Goal: Transaction & Acquisition: Book appointment/travel/reservation

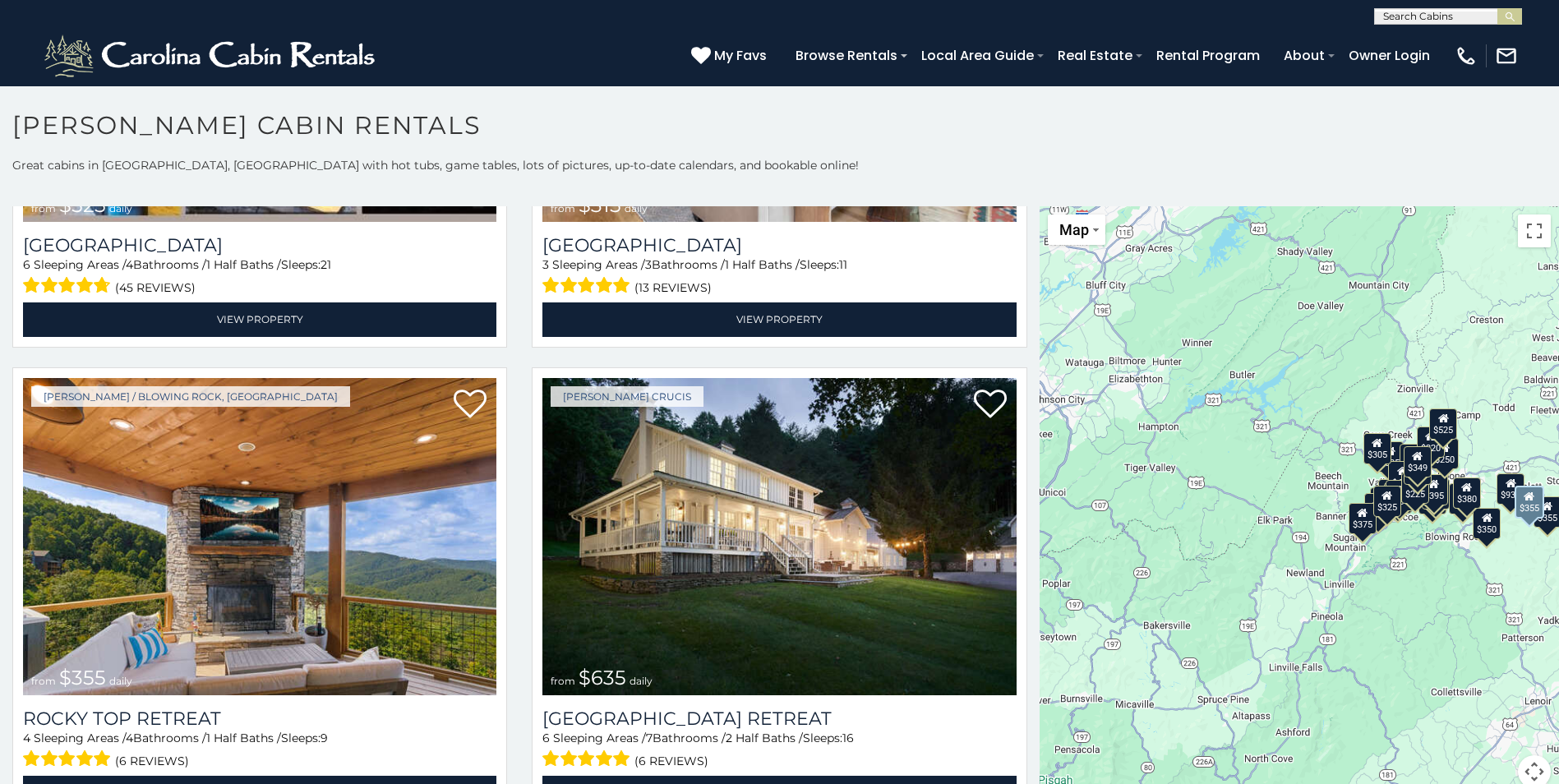
scroll to position [904, 0]
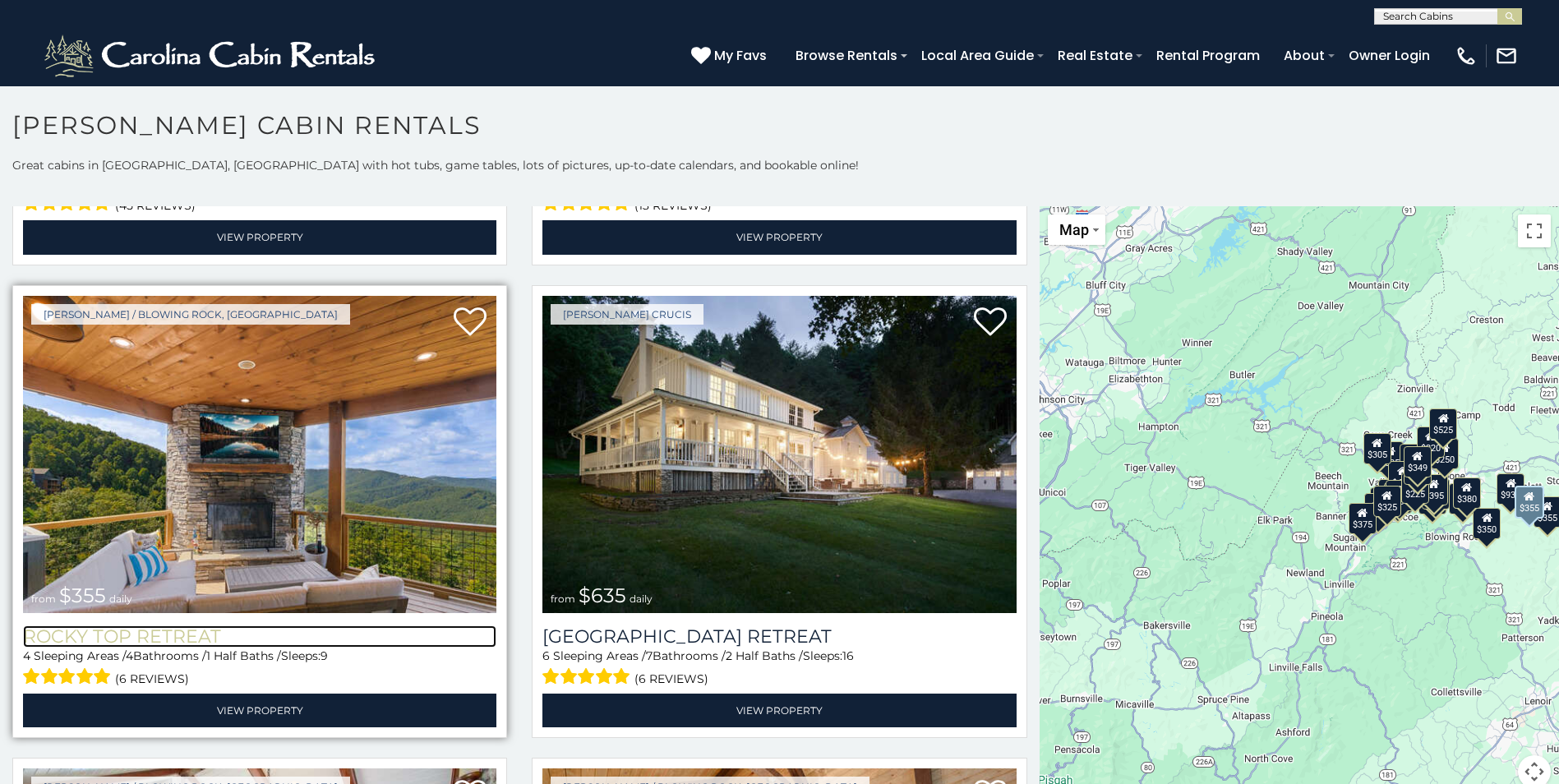
click at [204, 625] on h3 "Rocky Top Retreat" at bounding box center [260, 636] width 473 height 22
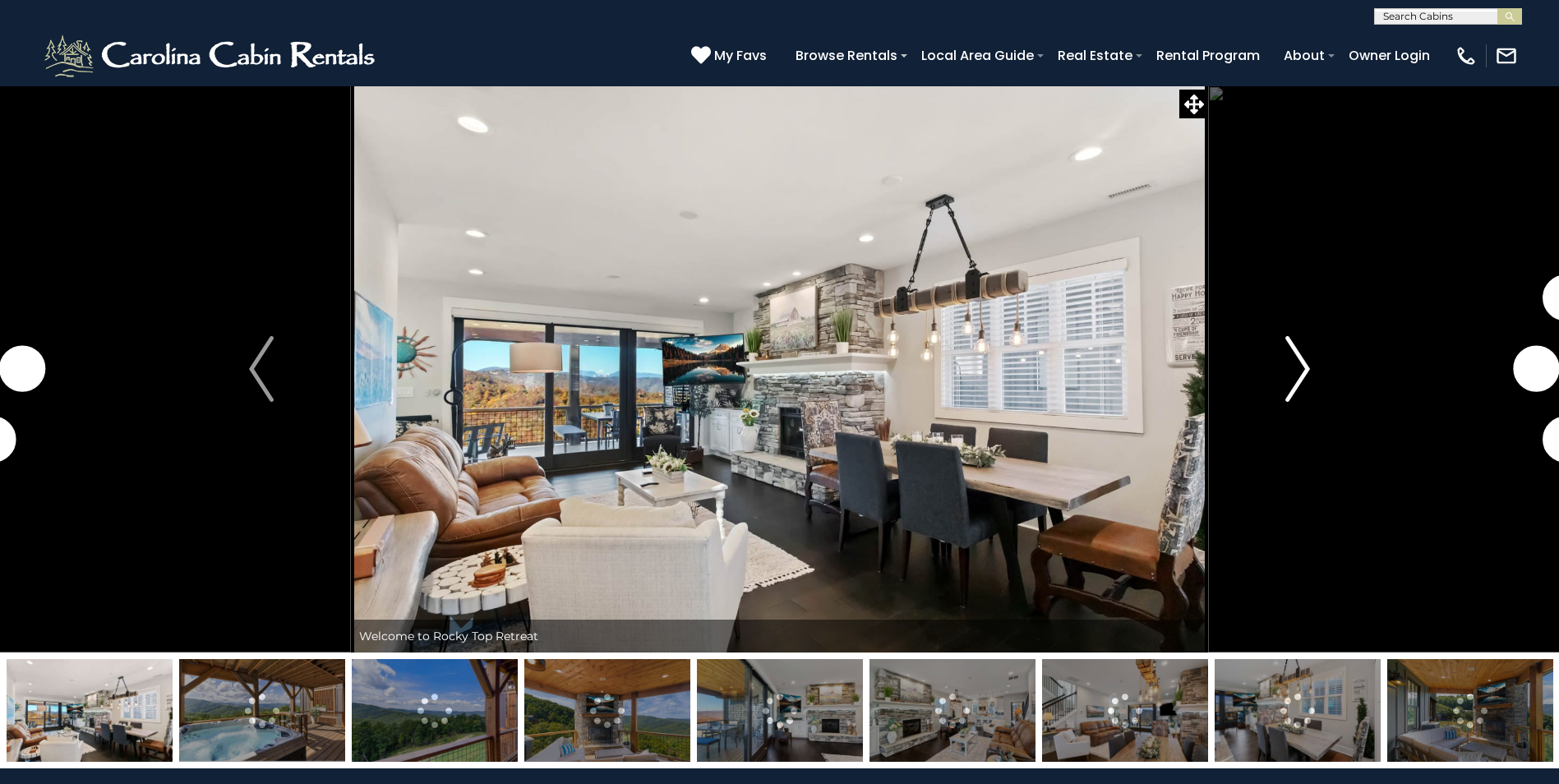
click at [1298, 357] on img "Next" at bounding box center [1297, 369] width 24 height 66
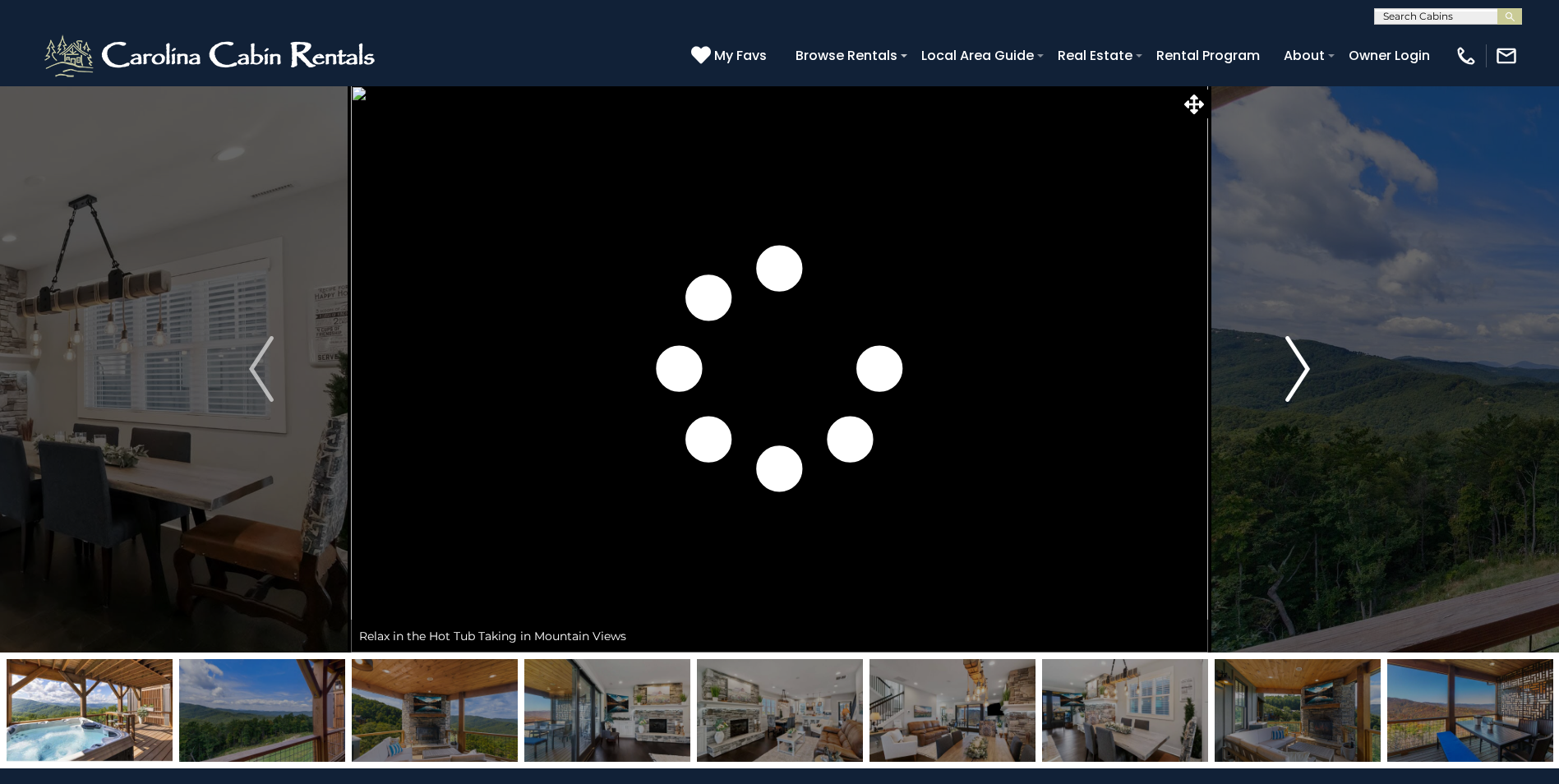
click at [1298, 357] on img "Next" at bounding box center [1297, 369] width 24 height 66
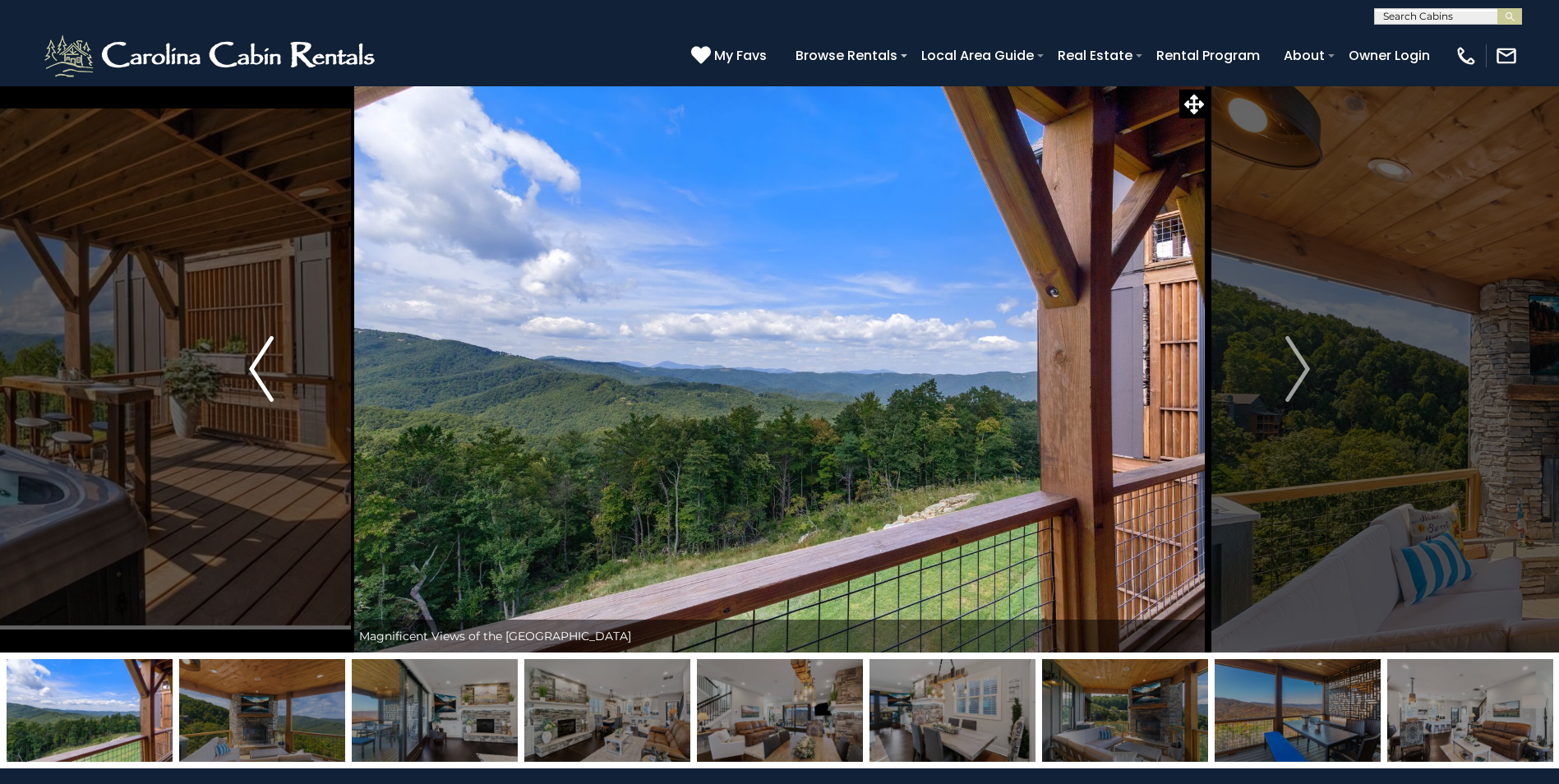
click at [261, 391] on img "Previous" at bounding box center [261, 369] width 24 height 66
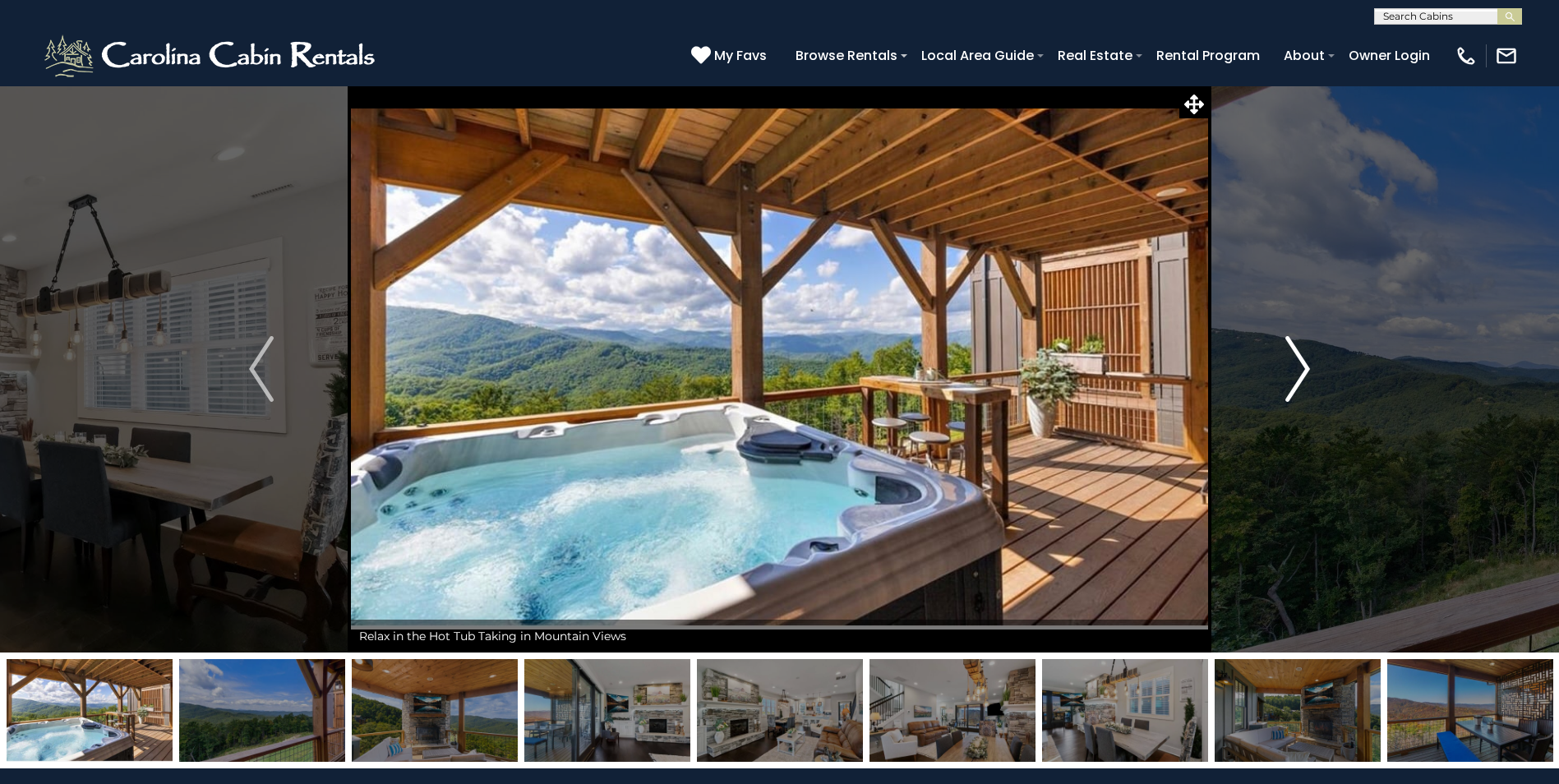
click at [1300, 366] on img "Next" at bounding box center [1297, 369] width 24 height 66
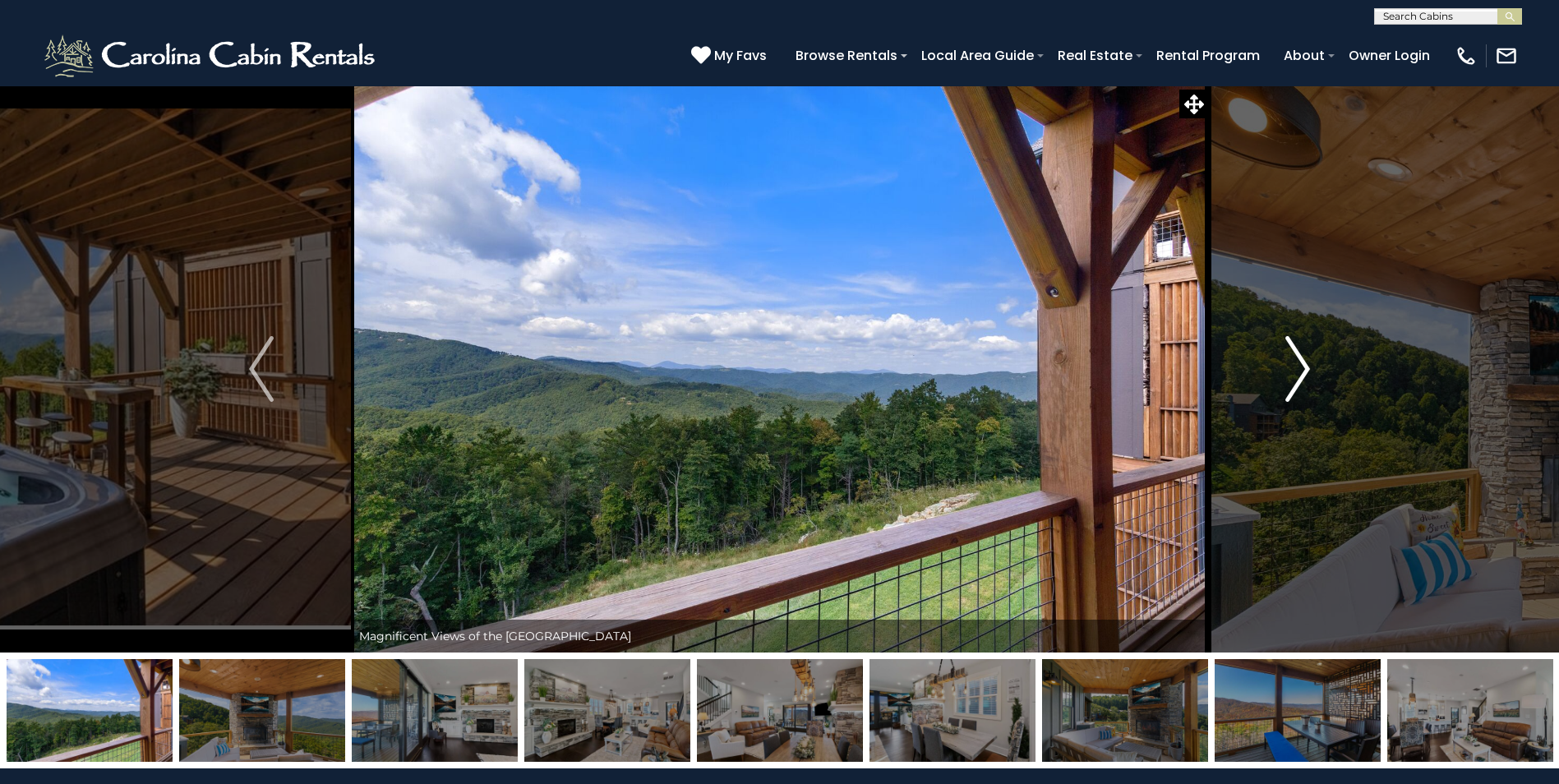
click at [1300, 366] on img "Next" at bounding box center [1297, 369] width 24 height 66
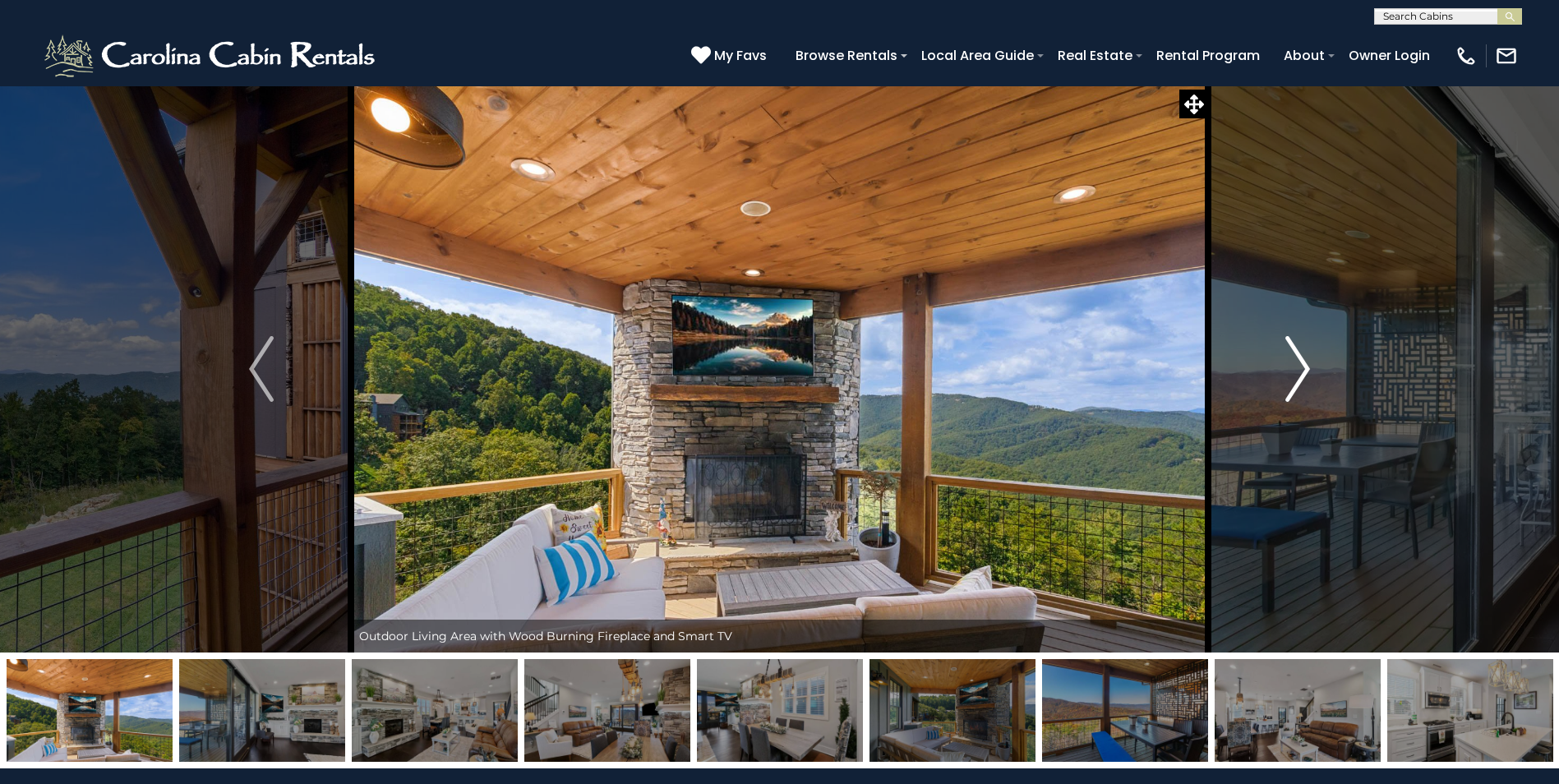
click at [1300, 366] on img "Next" at bounding box center [1297, 369] width 24 height 66
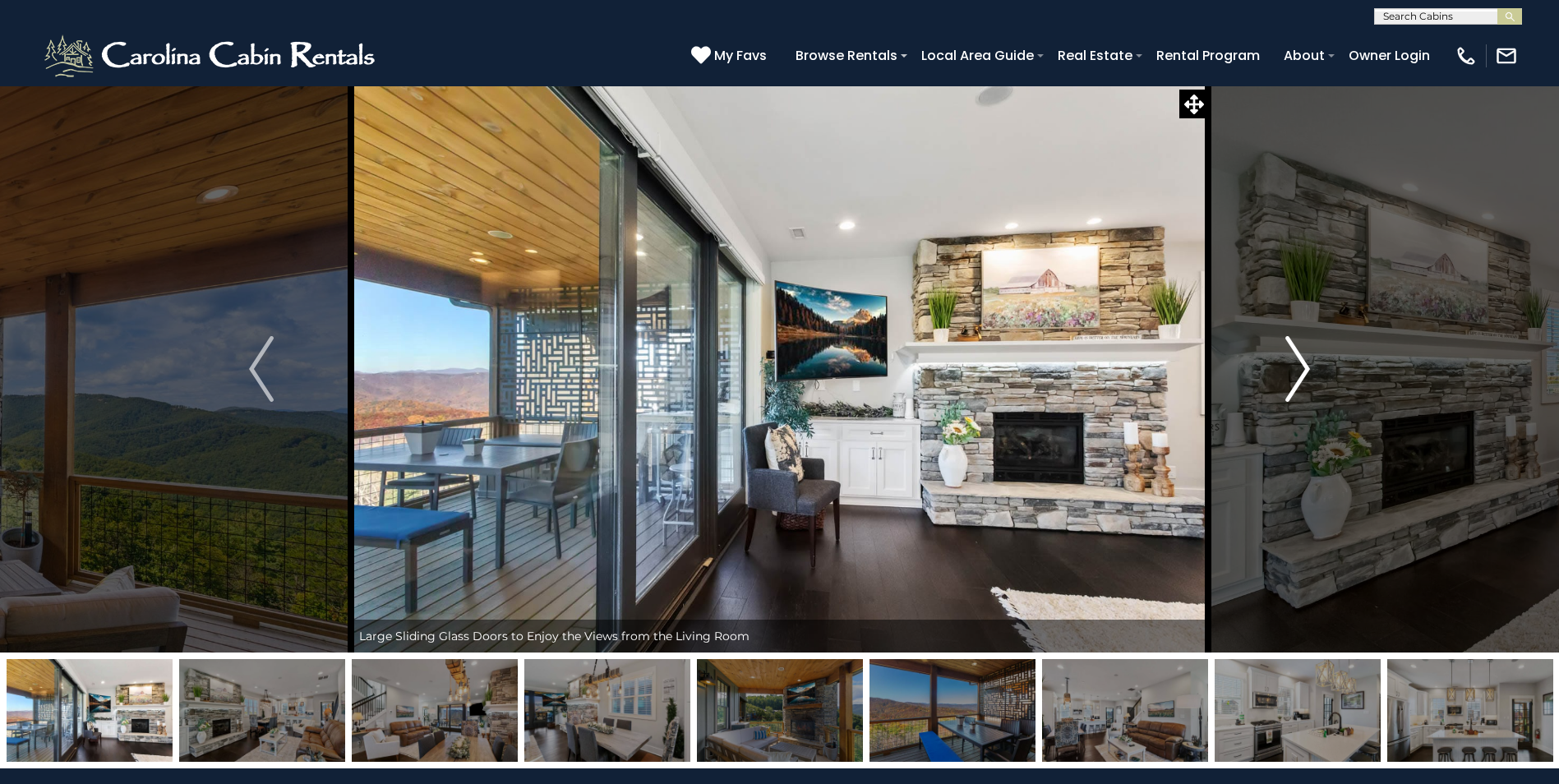
click at [1300, 366] on img "Next" at bounding box center [1297, 369] width 24 height 66
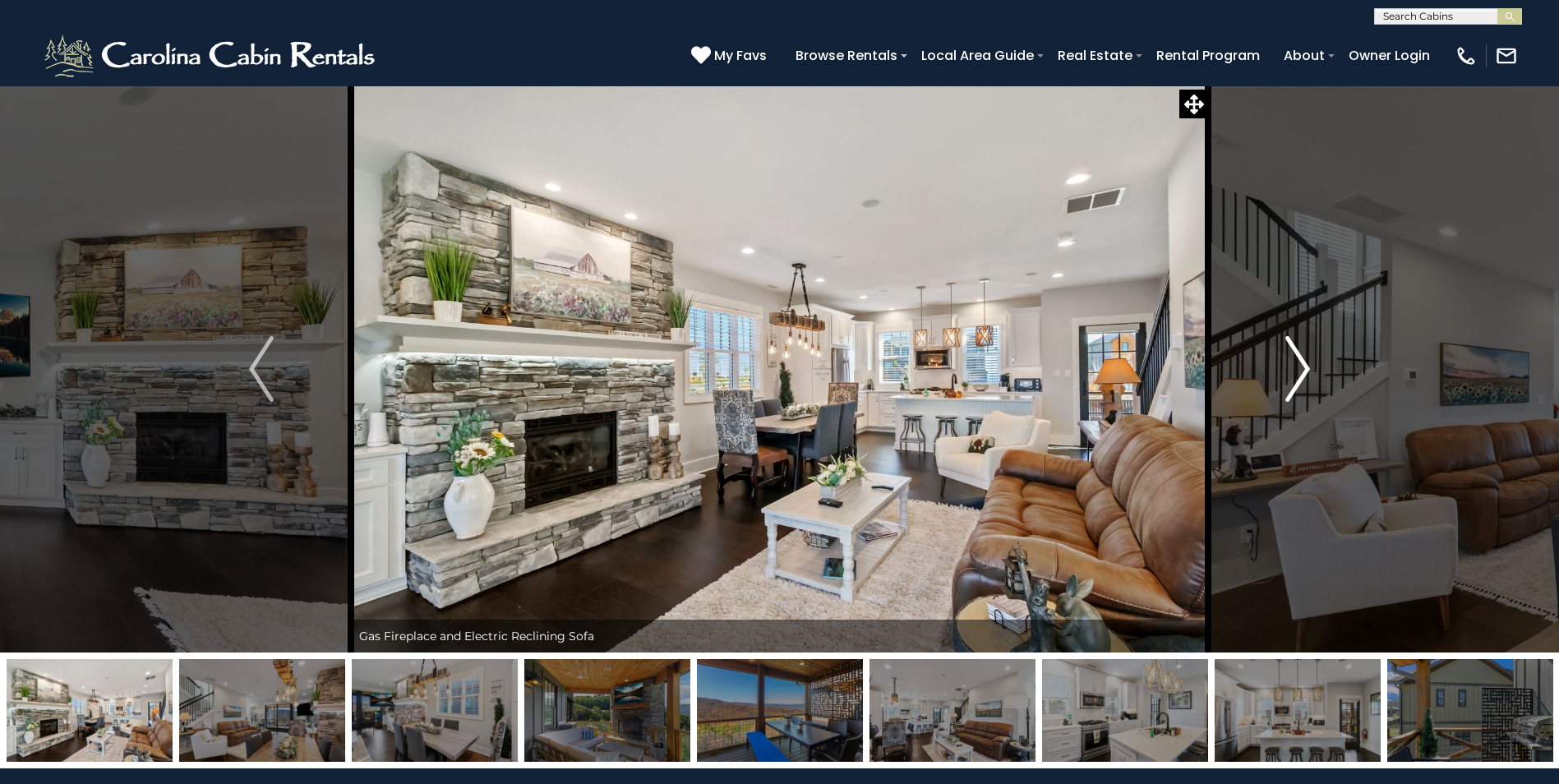
click at [1300, 366] on img "Next" at bounding box center [1297, 369] width 24 height 66
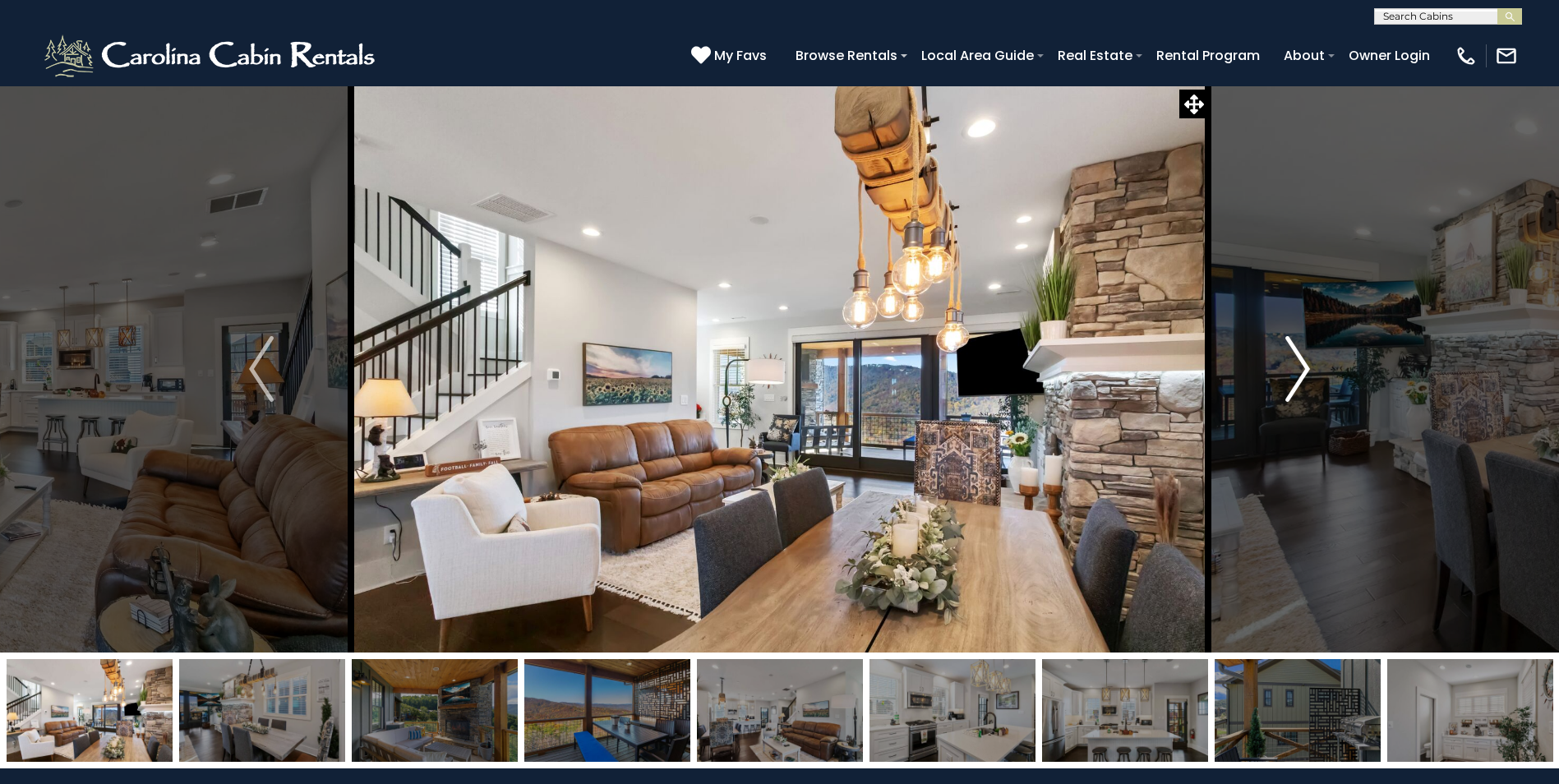
click at [1300, 366] on img "Next" at bounding box center [1297, 369] width 24 height 66
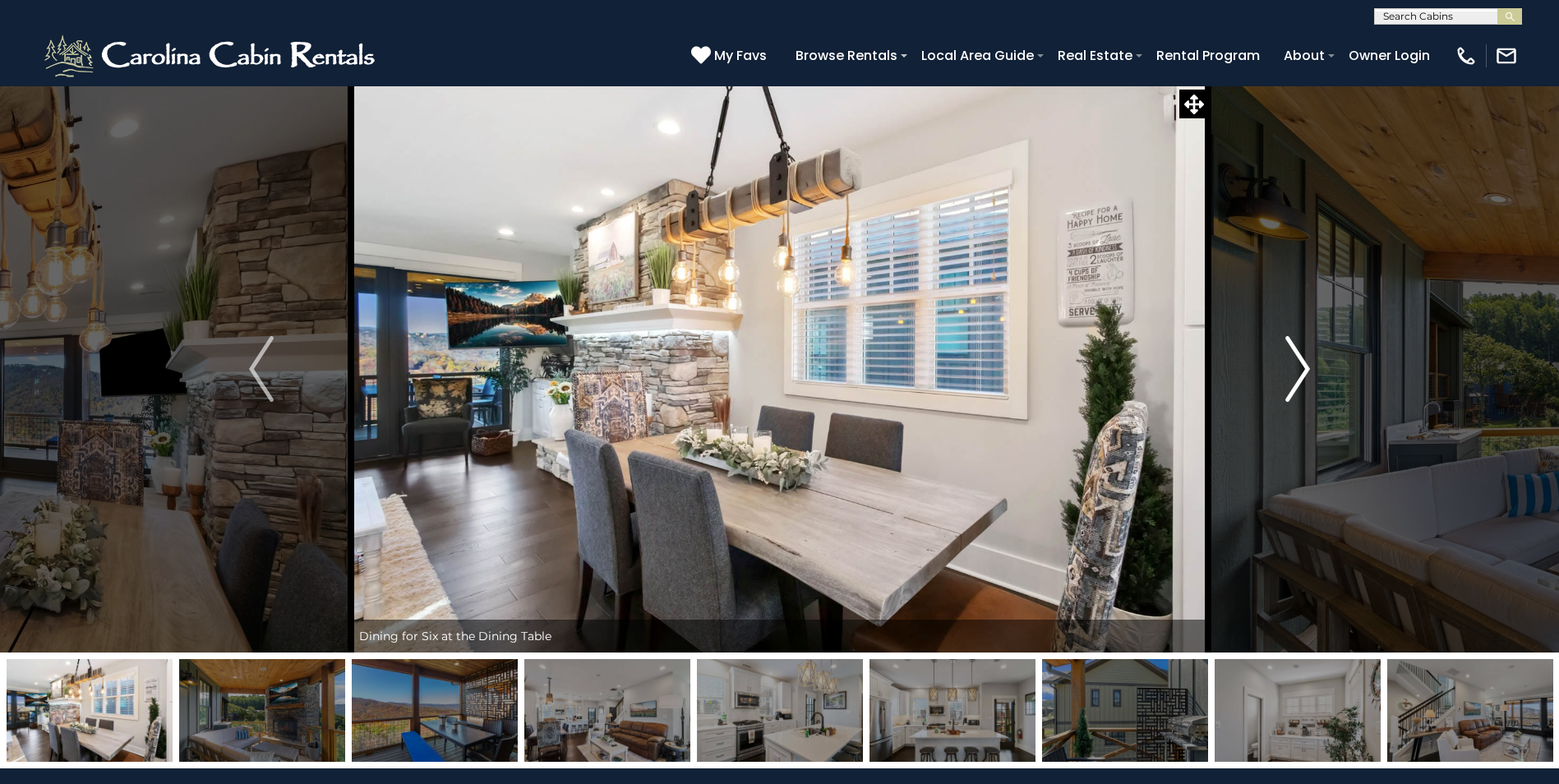
click at [1300, 366] on img "Next" at bounding box center [1297, 369] width 24 height 66
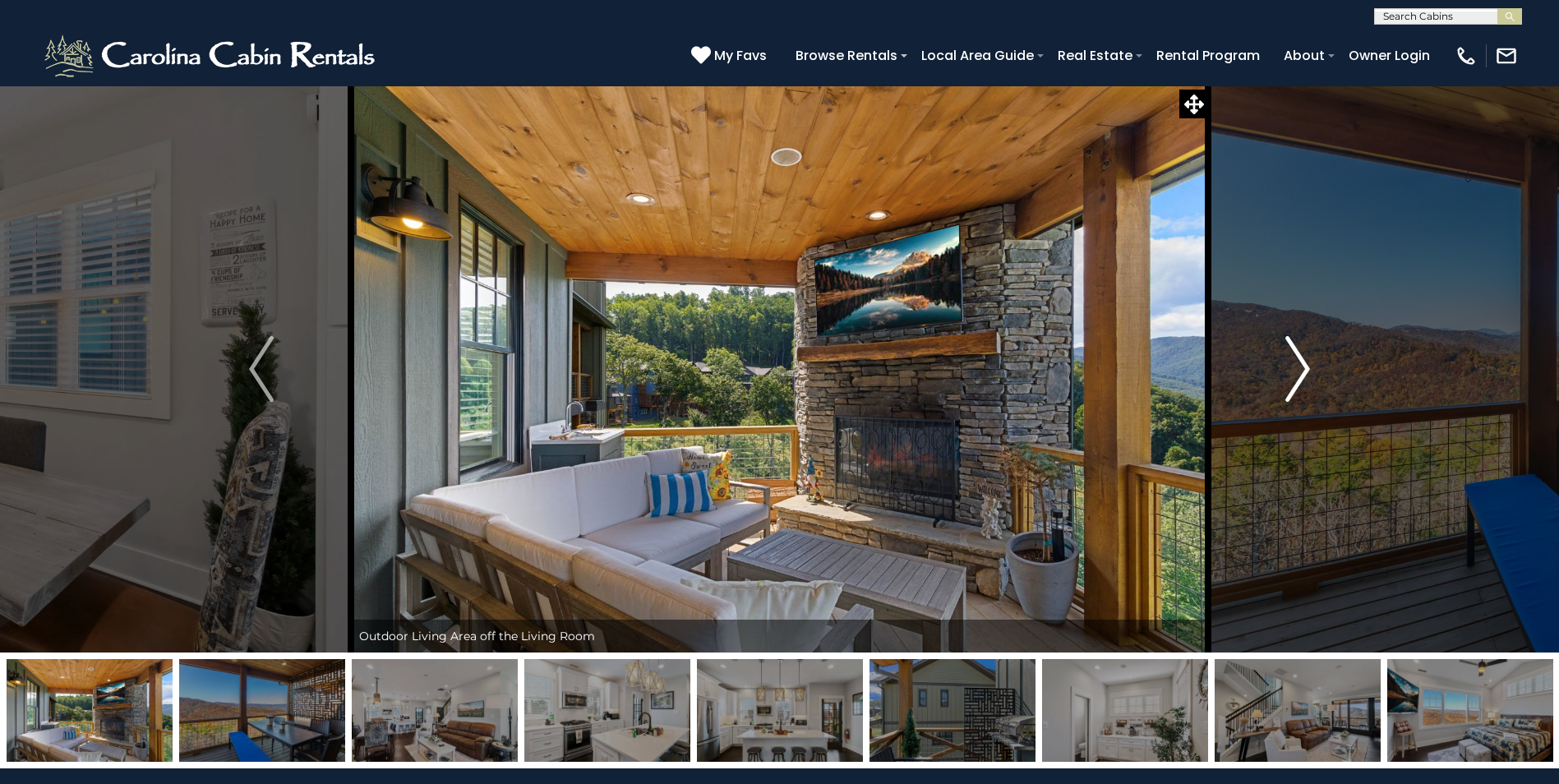
click at [1300, 366] on img "Next" at bounding box center [1297, 369] width 24 height 66
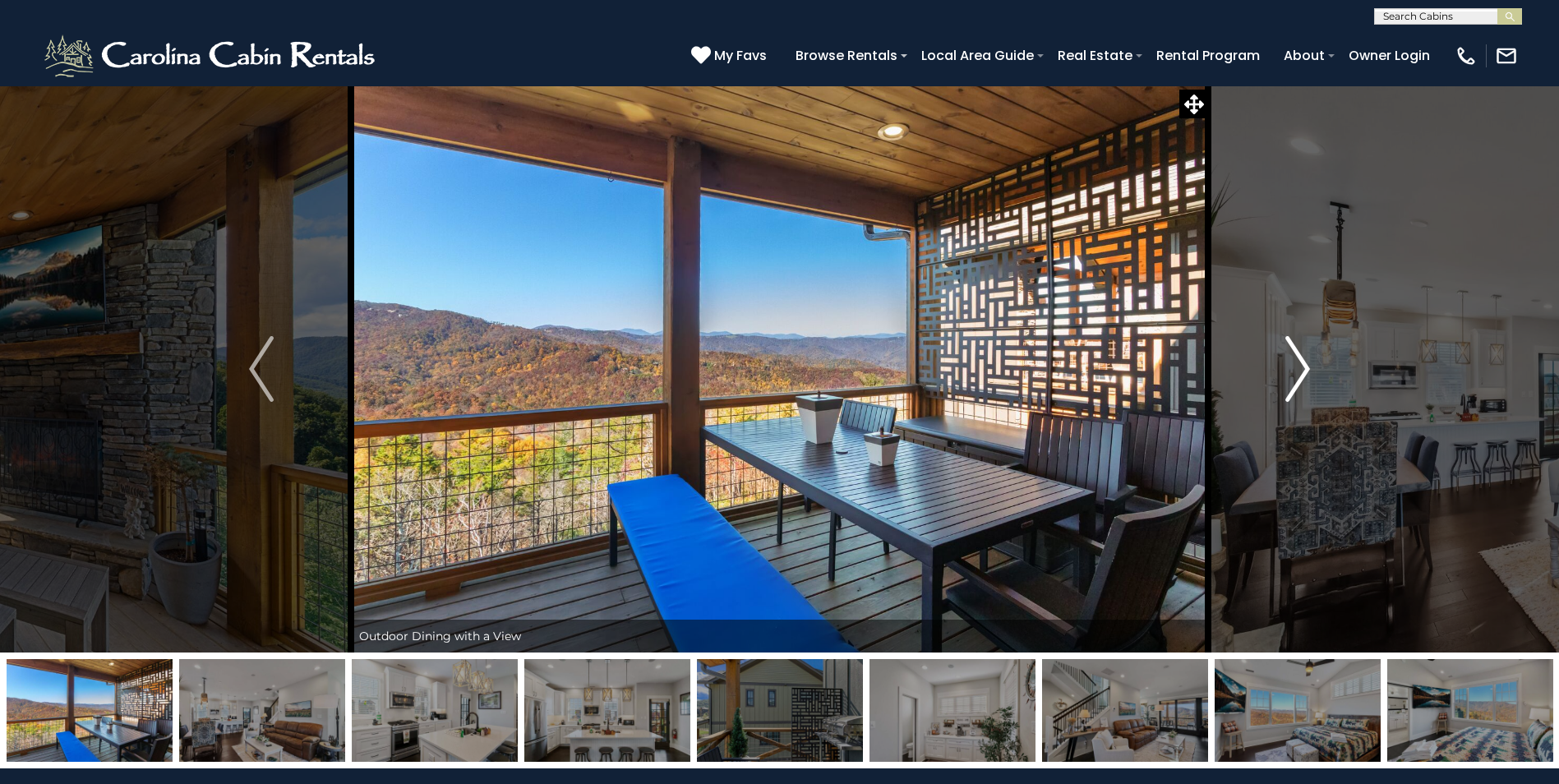
click at [1300, 366] on img "Next" at bounding box center [1297, 369] width 24 height 66
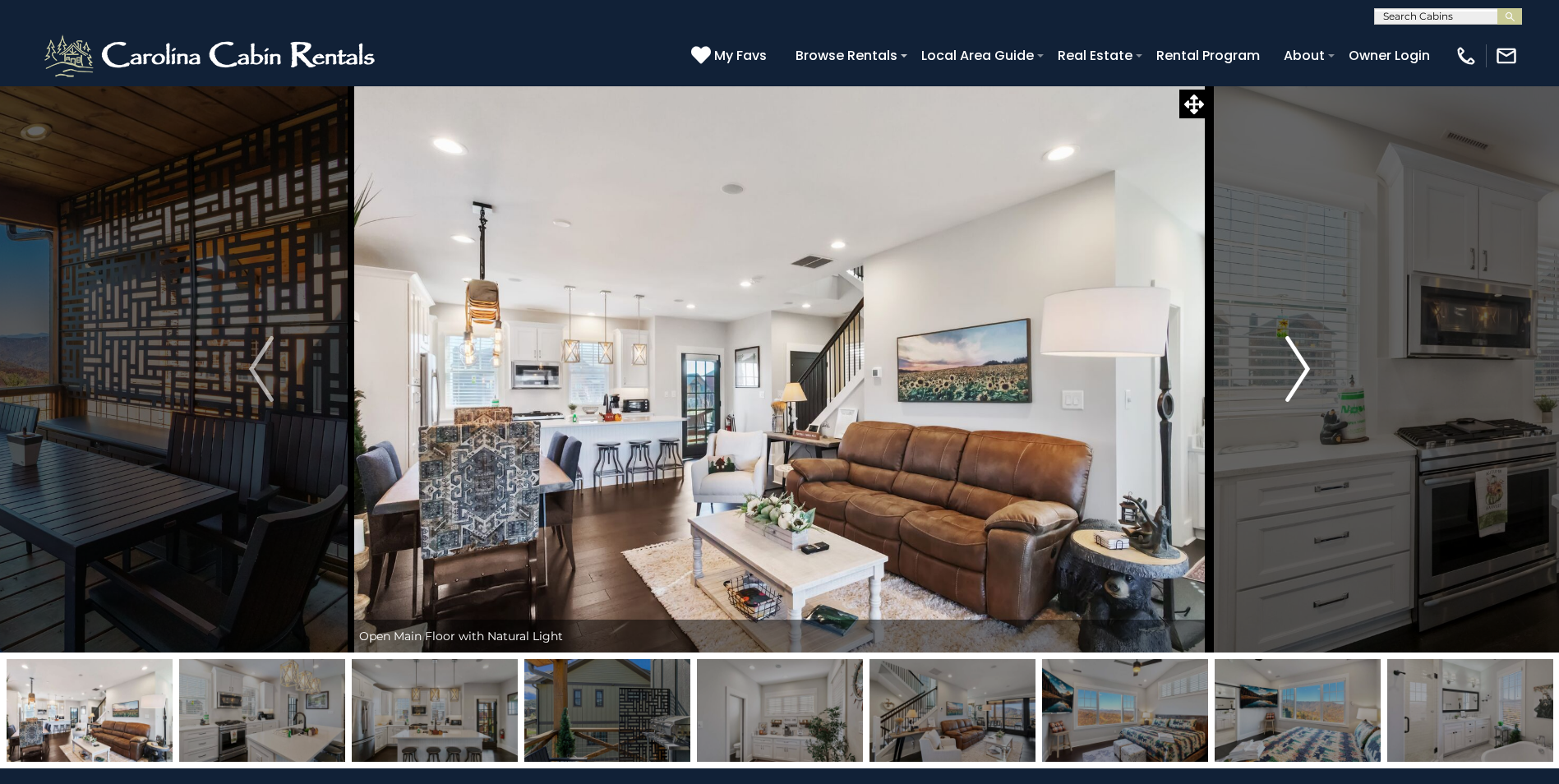
click at [1300, 366] on img "Next" at bounding box center [1297, 369] width 24 height 66
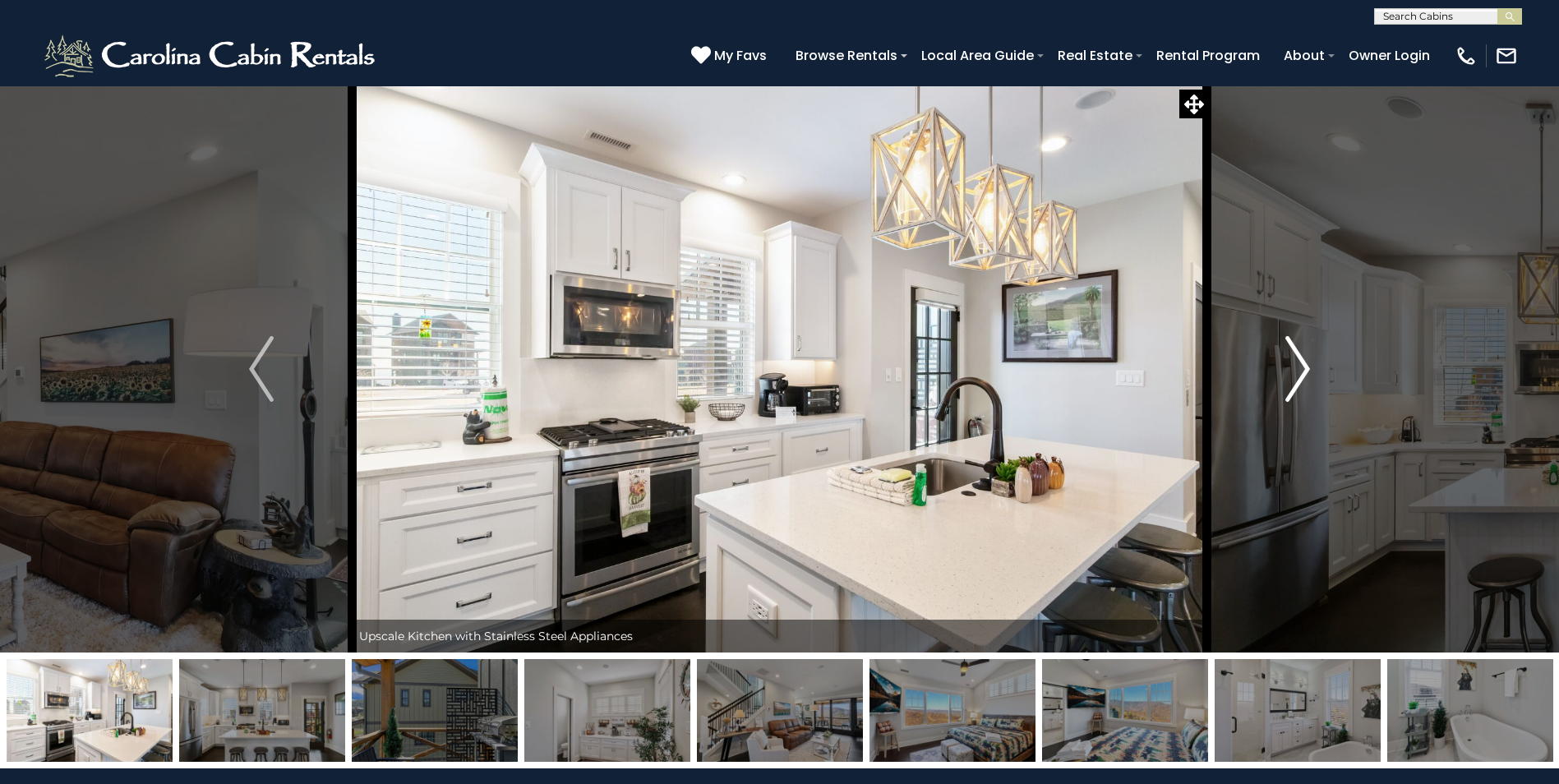
click at [1300, 366] on img "Next" at bounding box center [1297, 369] width 24 height 66
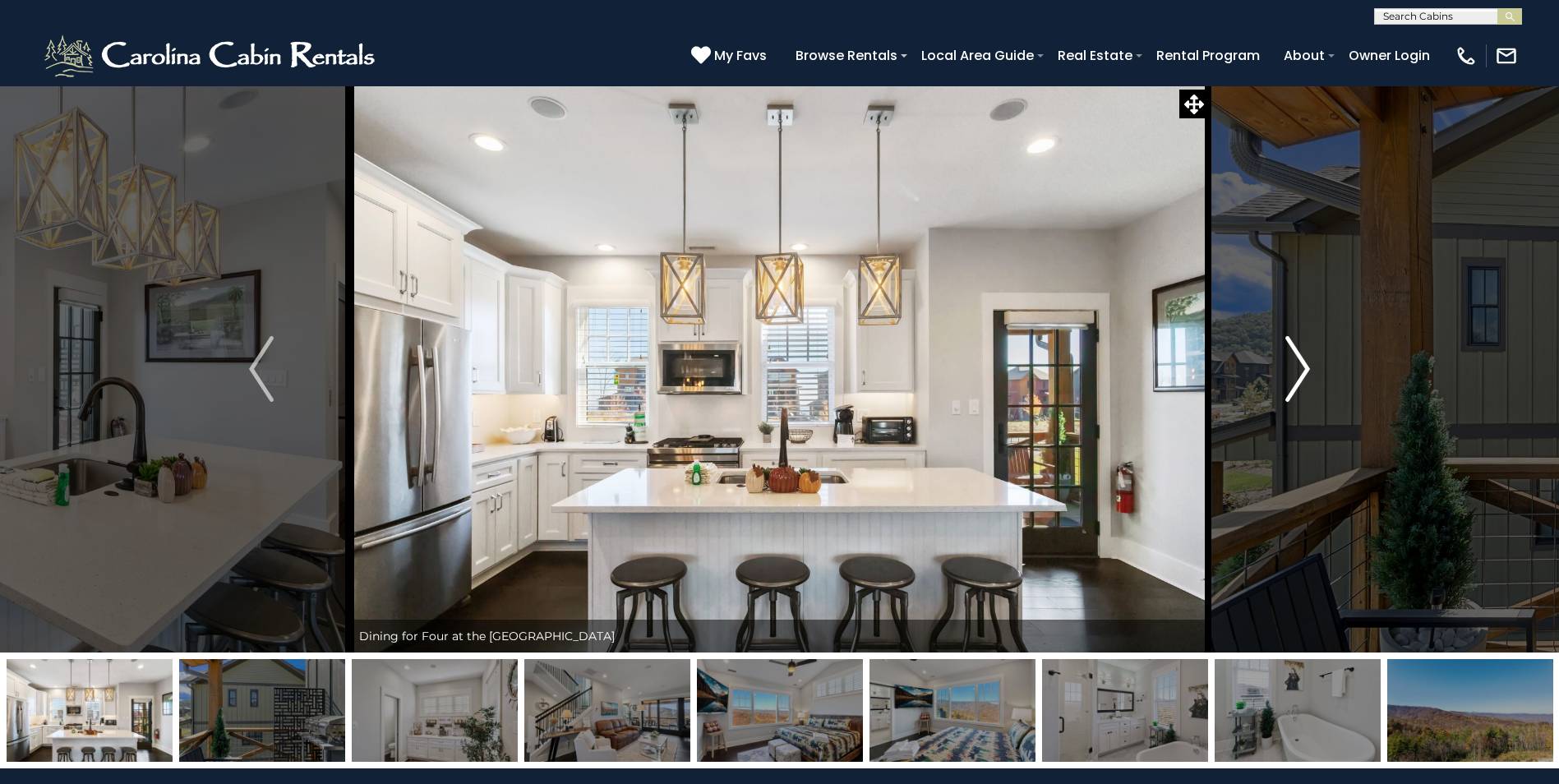
click at [1300, 366] on img "Next" at bounding box center [1297, 369] width 24 height 66
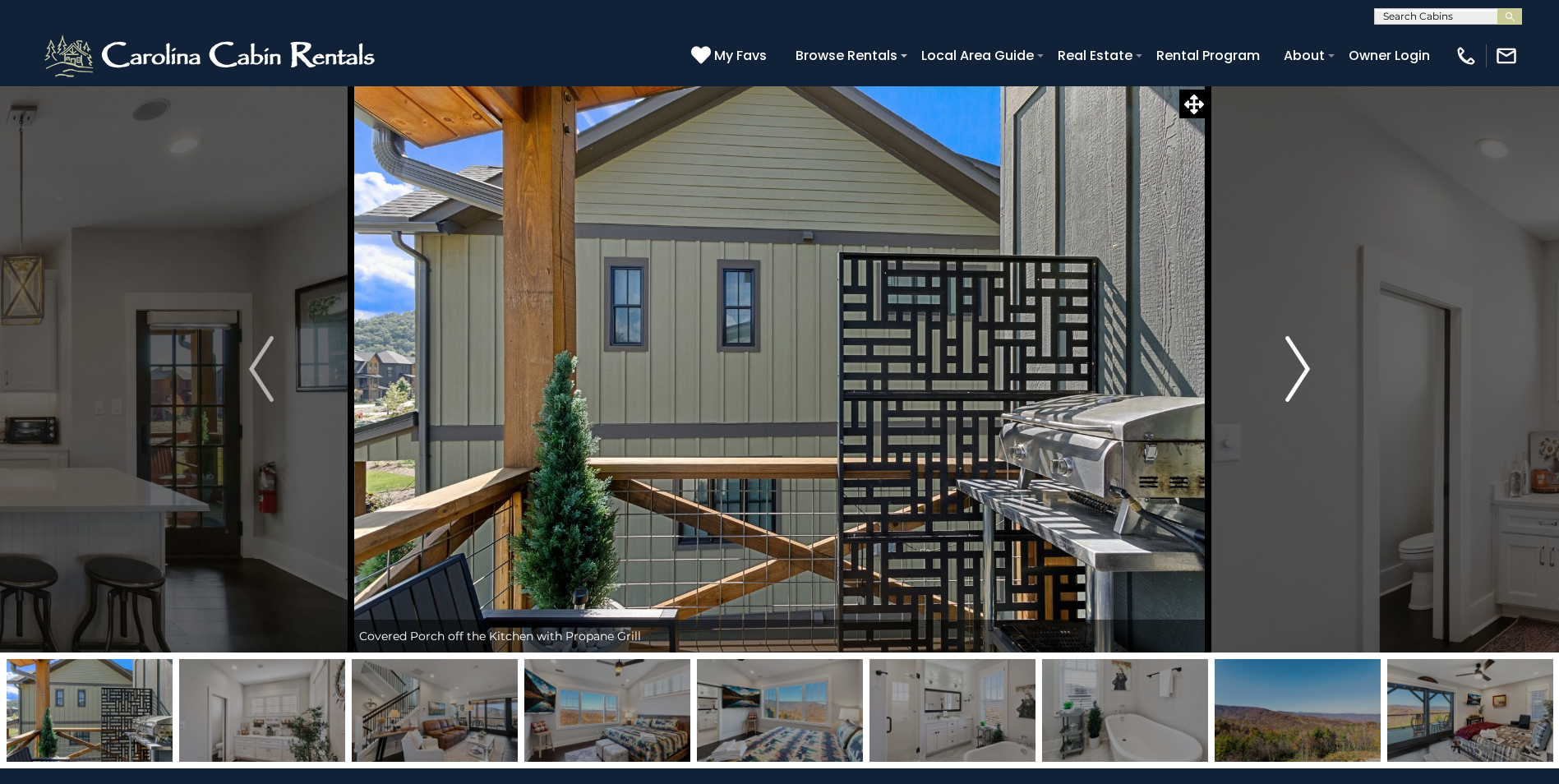
click at [1300, 366] on img "Next" at bounding box center [1297, 369] width 24 height 66
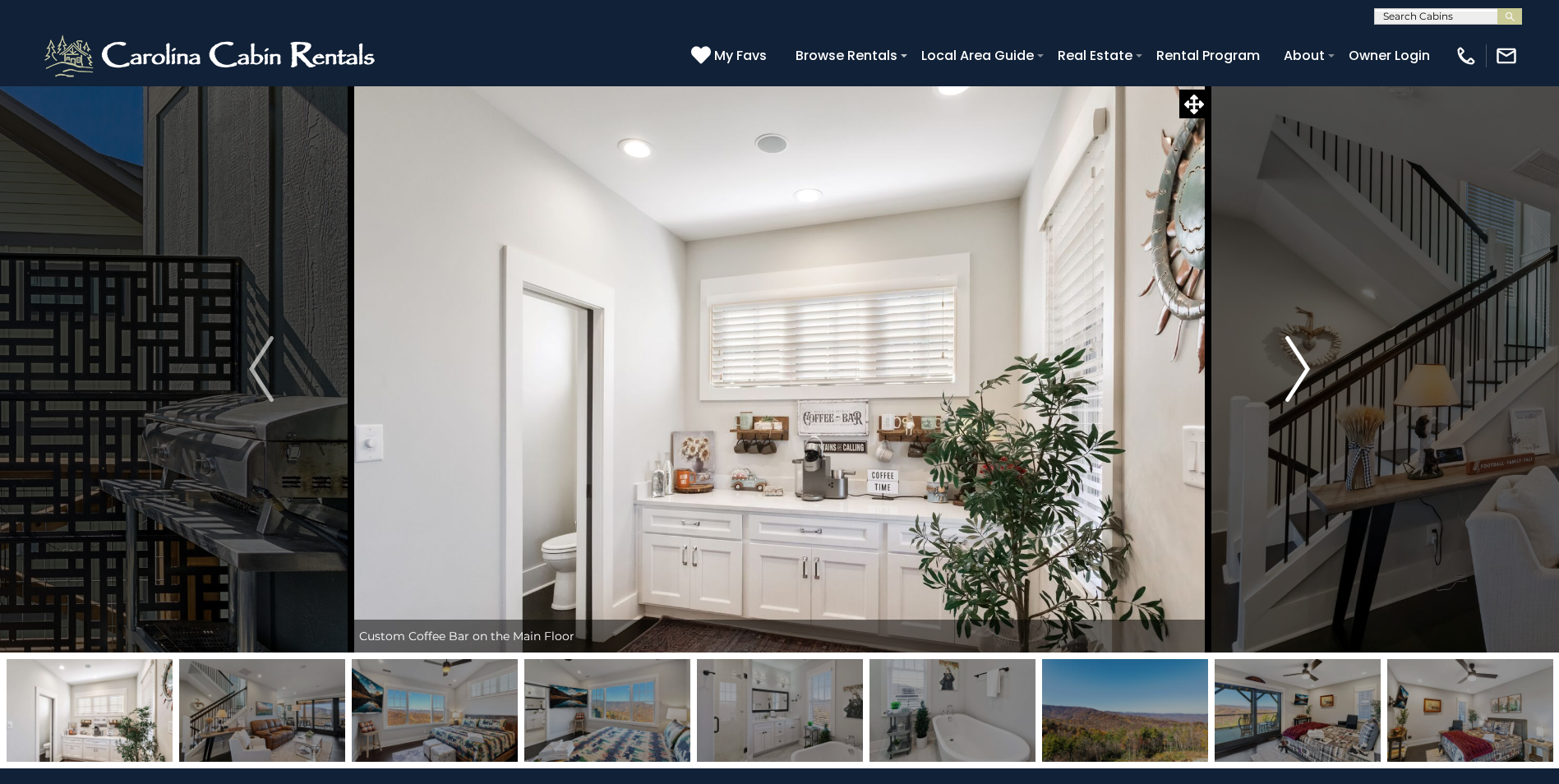
click at [1300, 366] on img "Next" at bounding box center [1297, 369] width 24 height 66
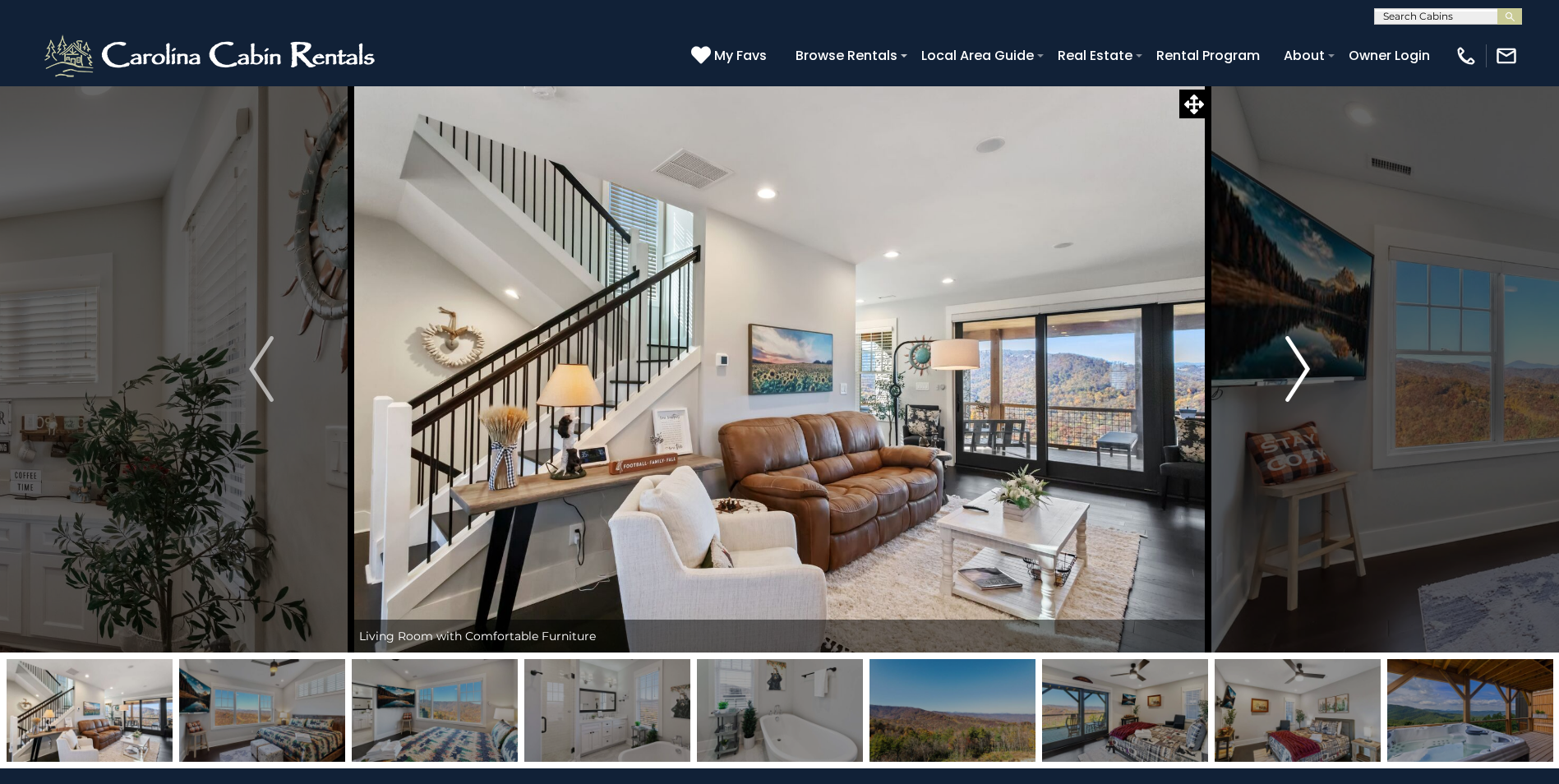
click at [1300, 366] on img "Next" at bounding box center [1297, 369] width 24 height 66
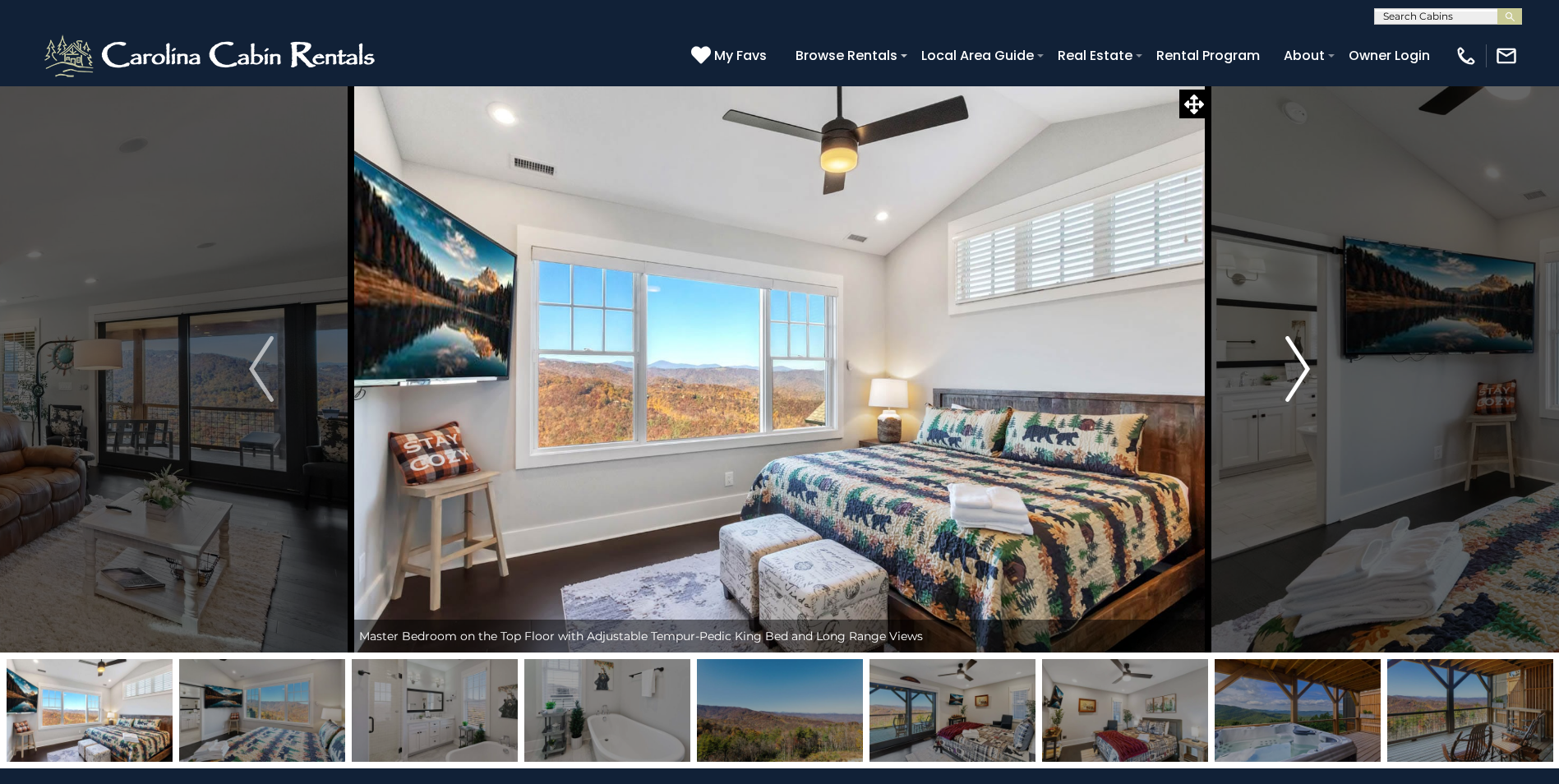
click at [1300, 366] on img "Next" at bounding box center [1297, 369] width 24 height 66
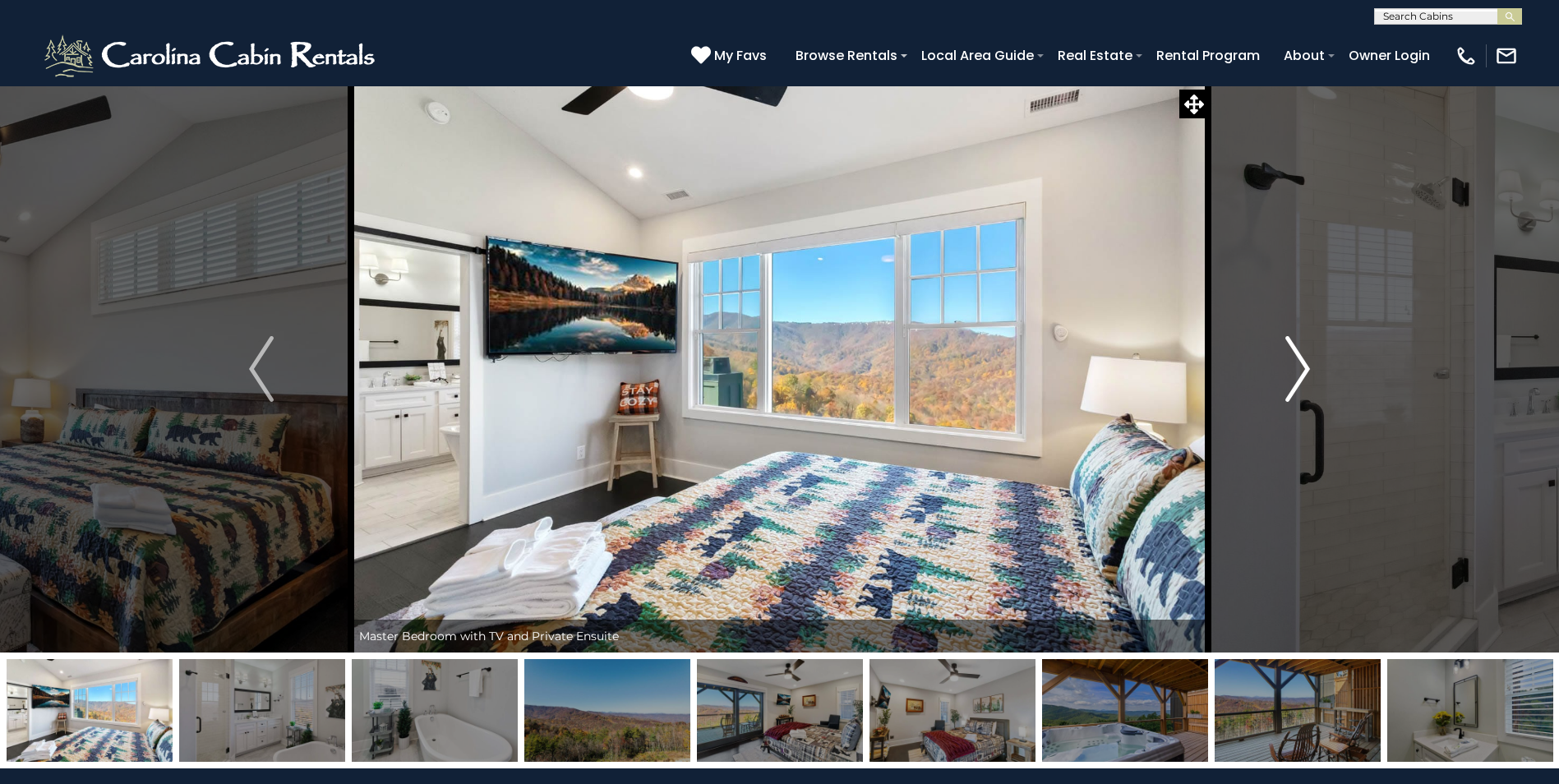
click at [1300, 366] on img "Next" at bounding box center [1297, 369] width 24 height 66
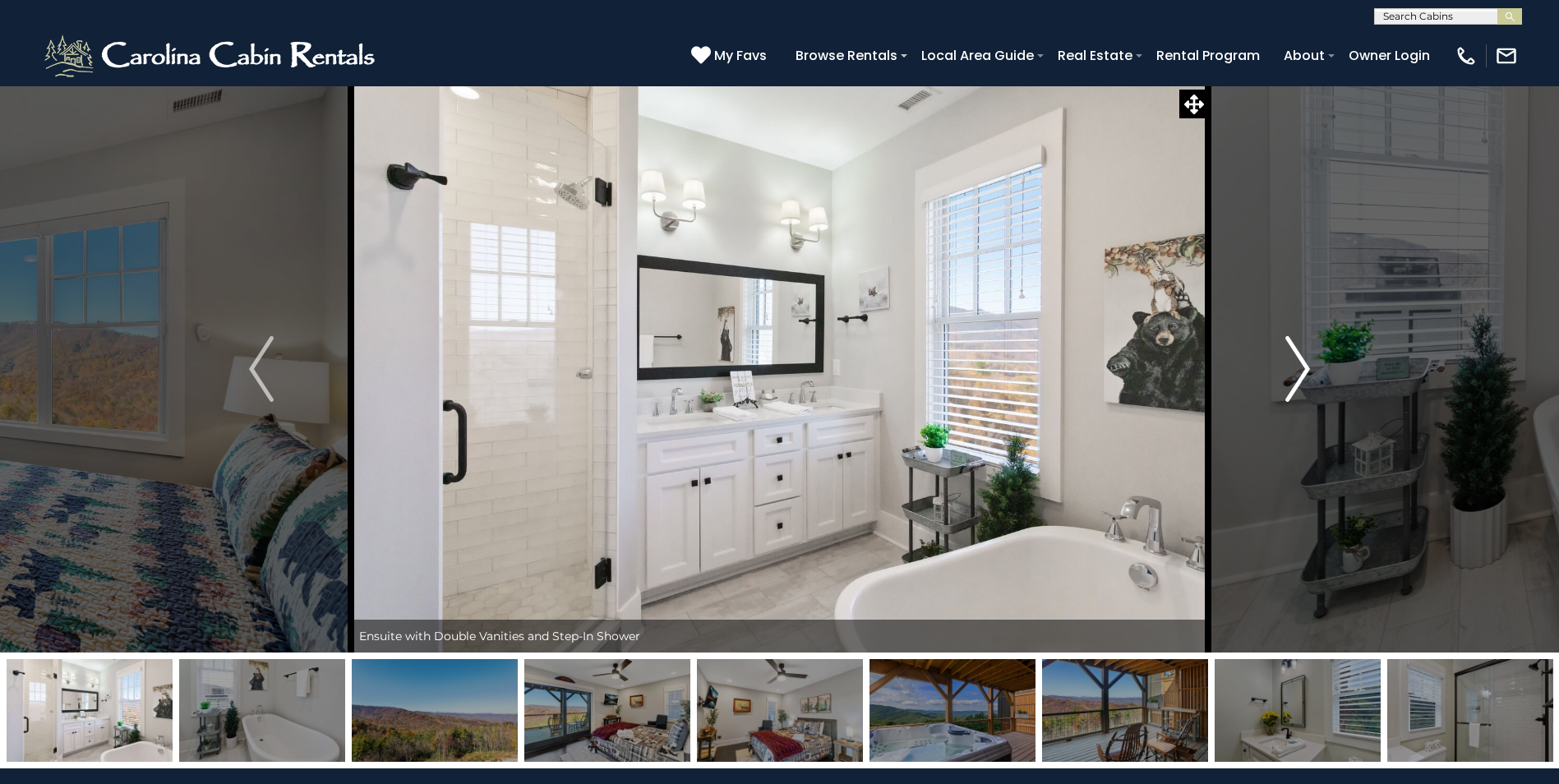
click at [1300, 366] on img "Next" at bounding box center [1297, 369] width 24 height 66
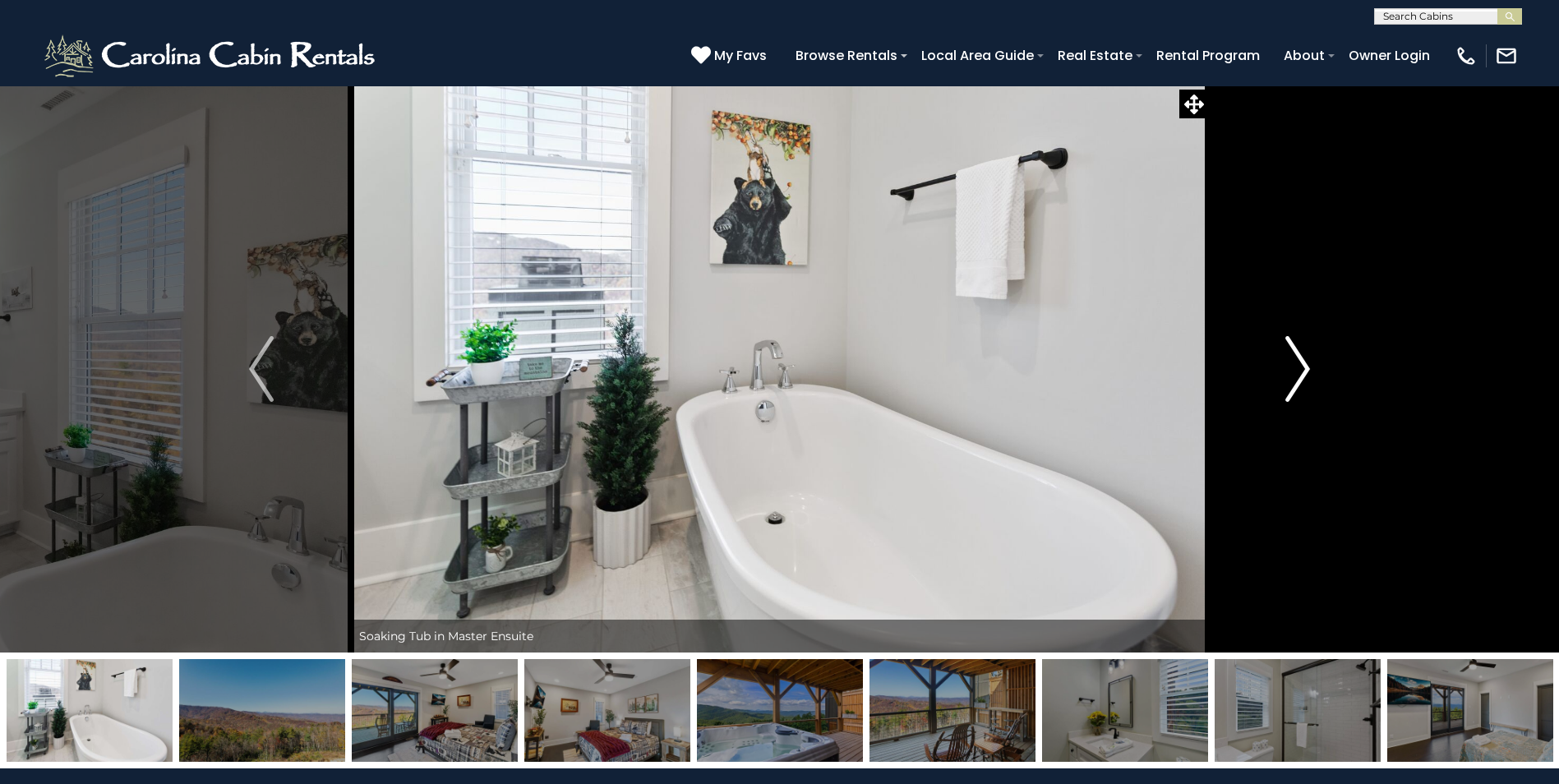
click at [1300, 366] on img "Next" at bounding box center [1297, 369] width 24 height 66
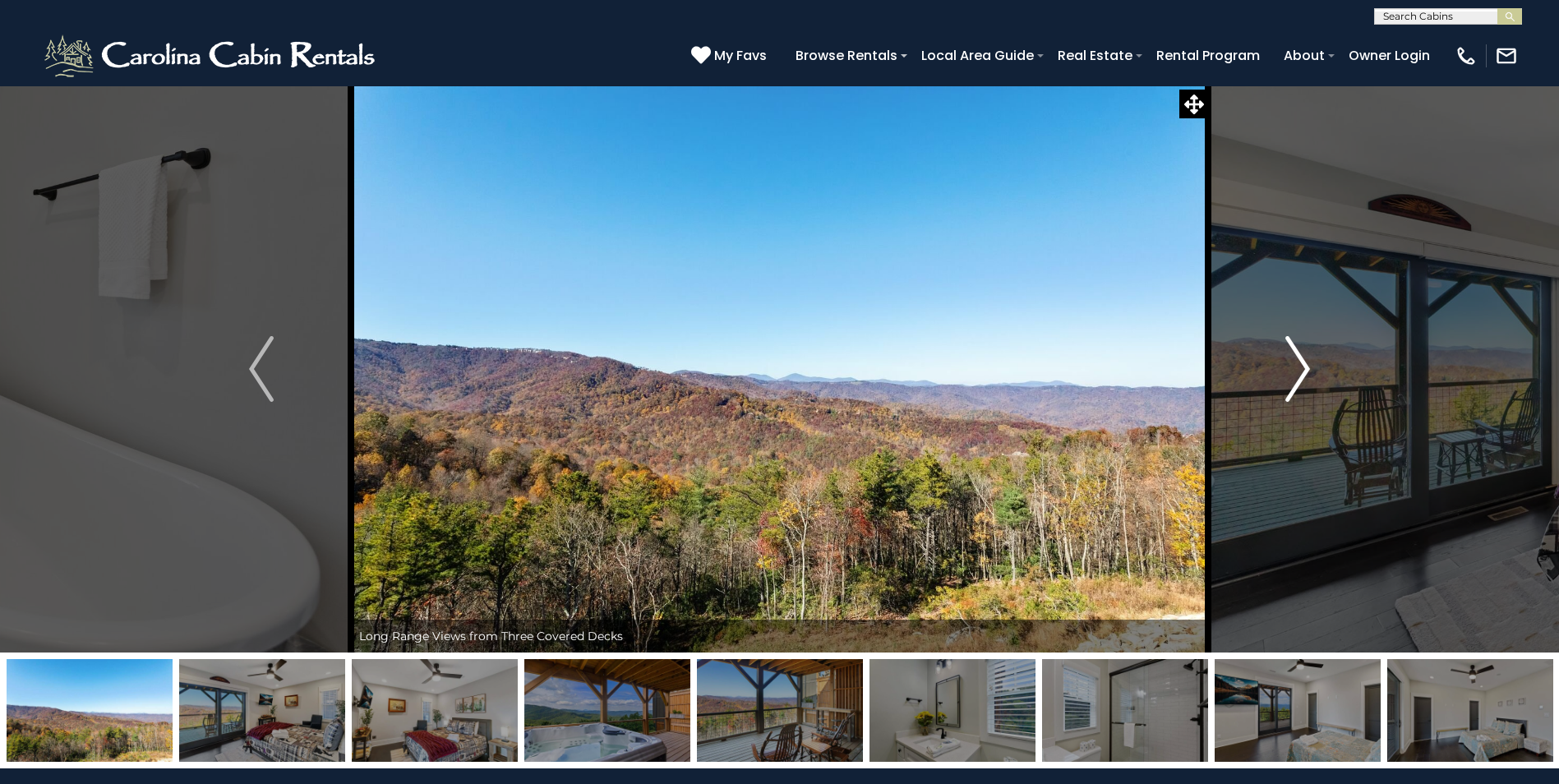
click at [1300, 366] on img "Next" at bounding box center [1297, 369] width 24 height 66
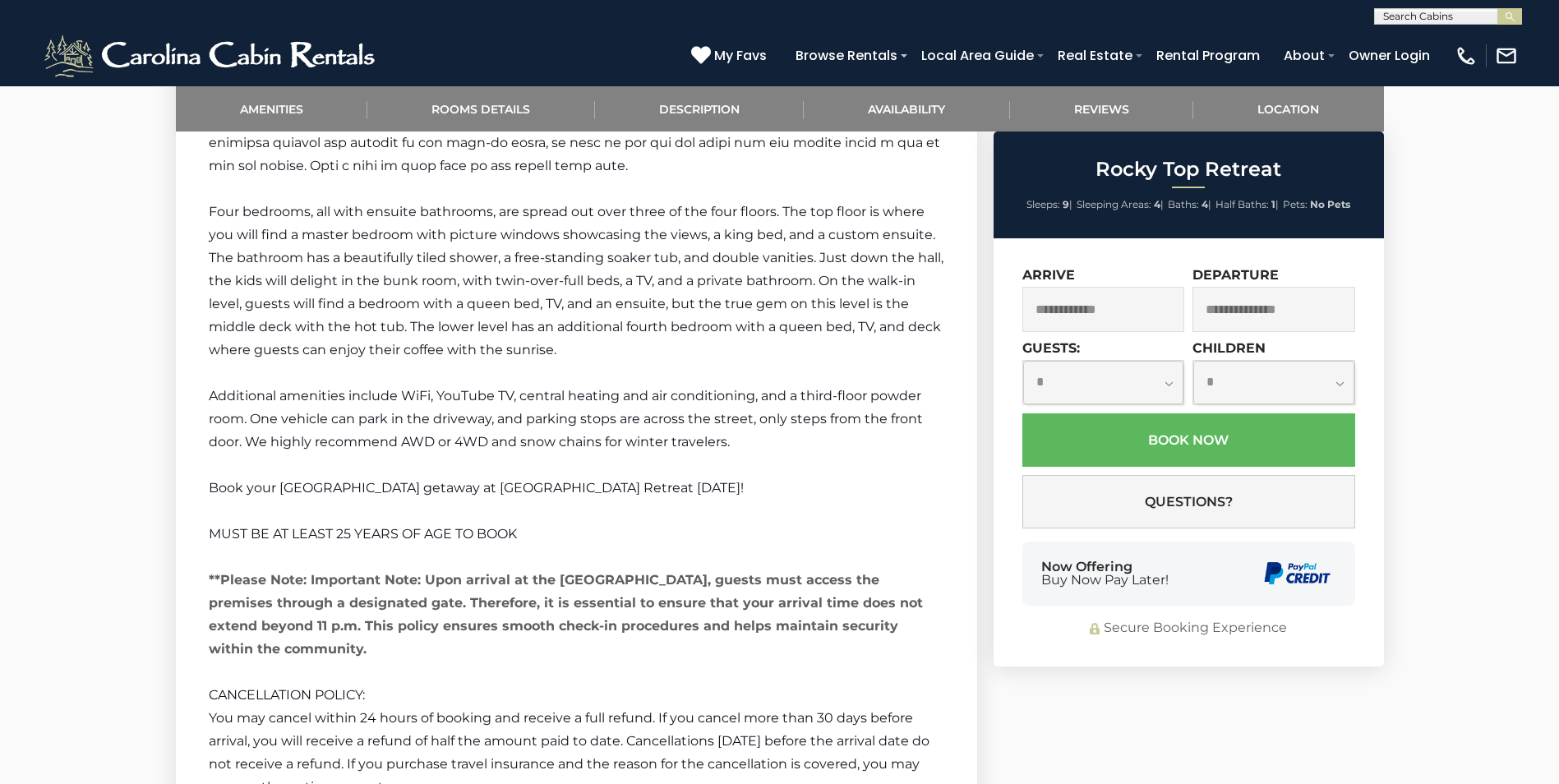
scroll to position [3122, 0]
